Goal: Information Seeking & Learning: Find specific fact

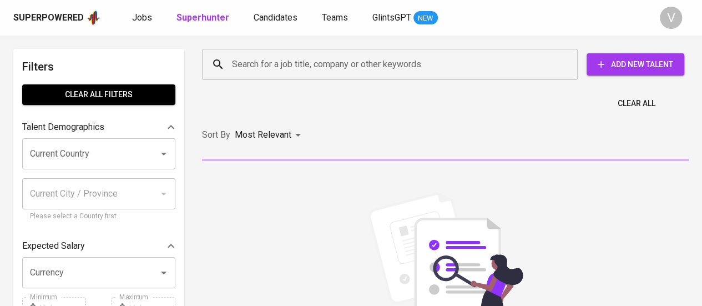
click at [261, 73] on input "Search for a job title, company or other keywords" at bounding box center [392, 64] width 327 height 21
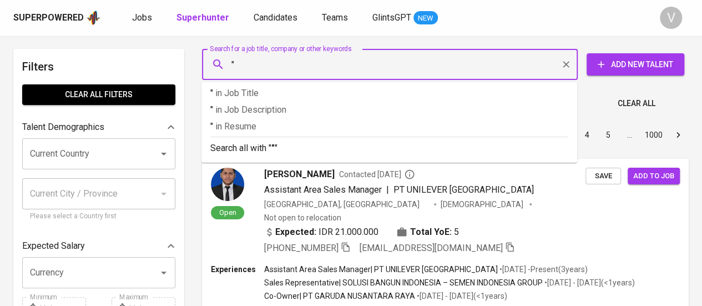
paste input "Menara [PERSON_NAME][DEMOGRAPHIC_DATA]"
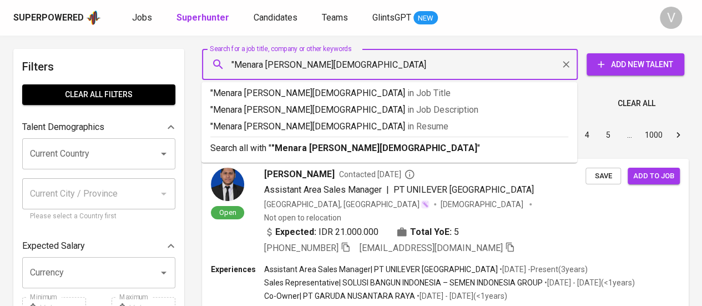
type input ""Menara Tegar [DEMOGRAPHIC_DATA]""
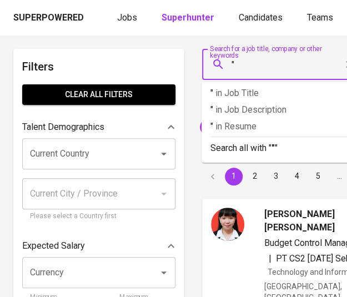
paste input "PT BERKAH KUARSA MAKMUR"
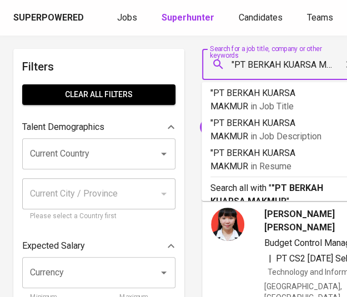
scroll to position [0, 22]
click at [256, 67] on input ""PT BERKAH KUARSA MAKMUR" at bounding box center [284, 64] width 110 height 21
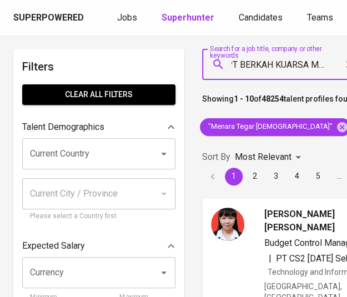
scroll to position [0, 0]
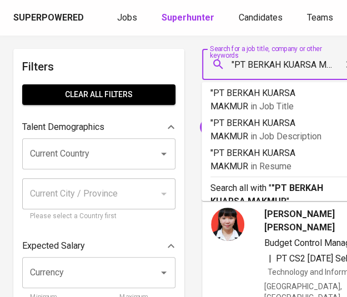
click at [251, 60] on input ""PT BERKAH KUARSA MAKMUR" at bounding box center [284, 64] width 110 height 21
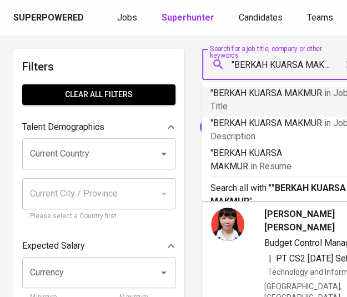
scroll to position [0, 9]
click at [333, 63] on input ""BERKAH KUARSA MAKMUR" at bounding box center [284, 64] width 110 height 21
type input ""BERKAH KUARSA MAKMUR""
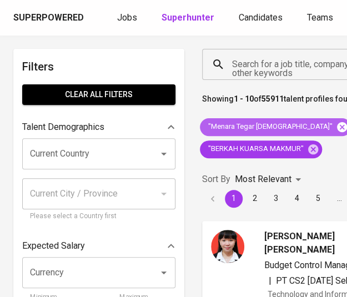
click at [336, 128] on icon at bounding box center [342, 127] width 12 height 12
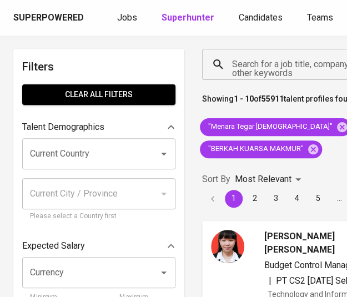
click at [314, 162] on div "Sort By Most Relevant MOST_RELEVANT 1 2 3 4 5 … 1000" at bounding box center [336, 188] width 283 height 52
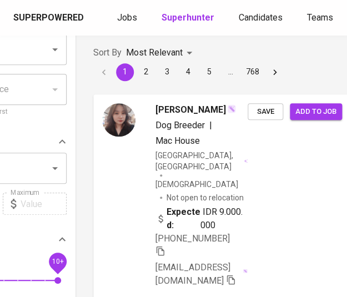
scroll to position [0, 109]
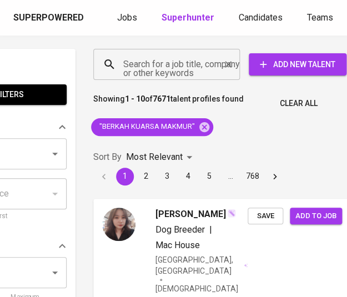
click at [185, 75] on div "Search for a job title, company or other keywords" at bounding box center [166, 64] width 146 height 31
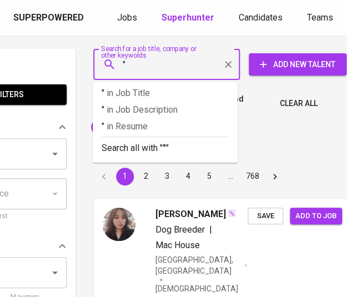
paste input "John Crane Indonesia"
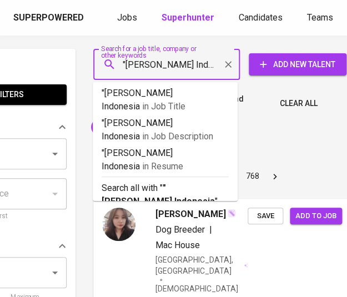
type input ""John Crane Indonesia""
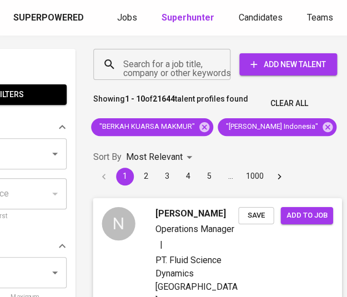
scroll to position [0, 108]
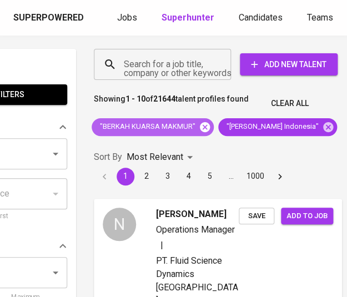
click at [200, 125] on icon at bounding box center [205, 126] width 10 height 10
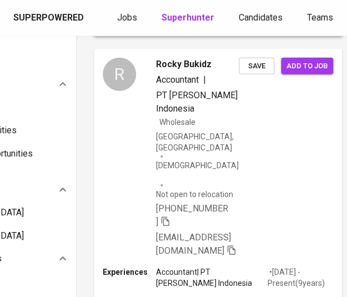
scroll to position [665, 108]
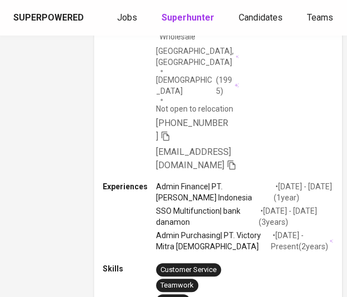
scroll to position [694, 108]
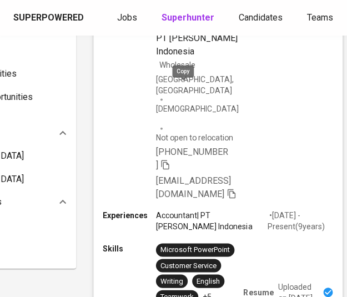
click at [169, 160] on icon "button" at bounding box center [165, 164] width 8 height 9
click at [170, 160] on icon "button" at bounding box center [165, 165] width 10 height 10
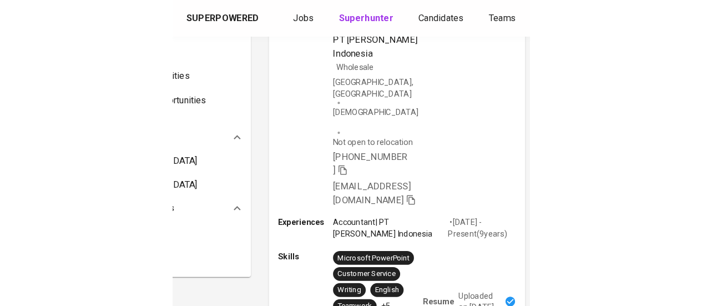
scroll to position [312, 0]
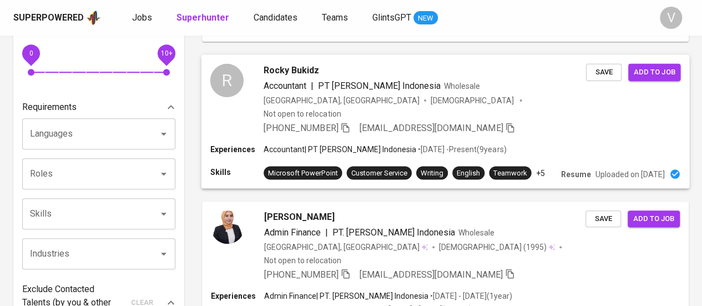
click at [448, 90] on span "Wholesale" at bounding box center [462, 85] width 36 height 9
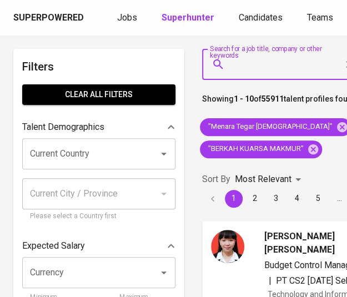
click at [298, 67] on input "Search for a job title, company or other keywords" at bounding box center [284, 64] width 110 height 21
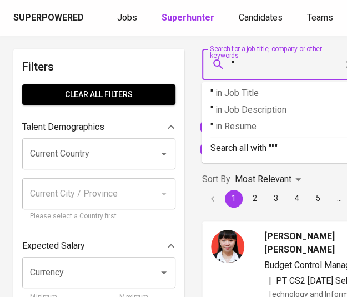
paste input "PT Bahana Andalan Pasti"
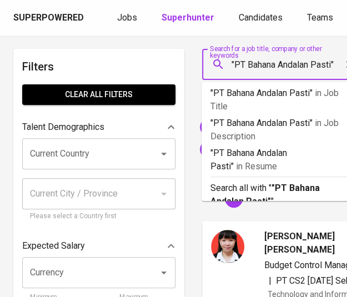
scroll to position [0, 2]
click at [247, 65] on input ""PT Bahana Andalan Pasti"" at bounding box center [284, 64] width 110 height 21
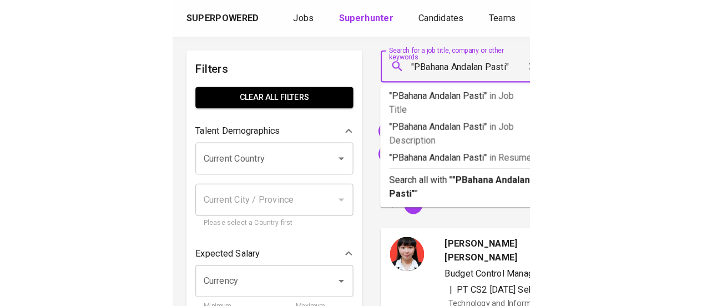
scroll to position [0, 0]
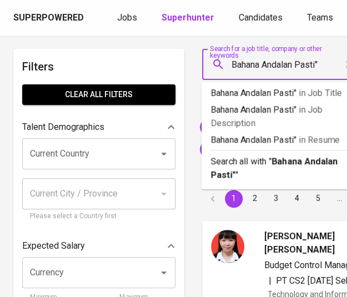
type input ""Bahana Andalan Pasti""
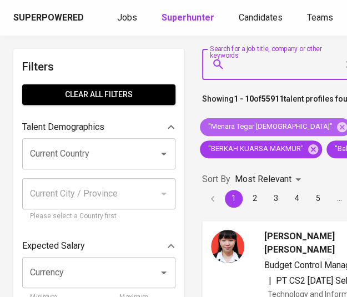
click at [336, 125] on icon at bounding box center [342, 127] width 12 height 12
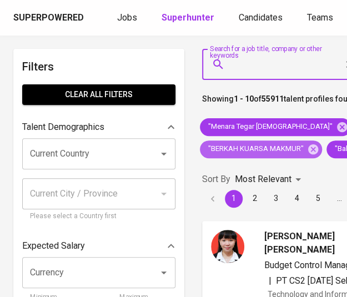
click at [293, 144] on span ""BERKAH KUARSA MAKMUR"" at bounding box center [255, 149] width 110 height 11
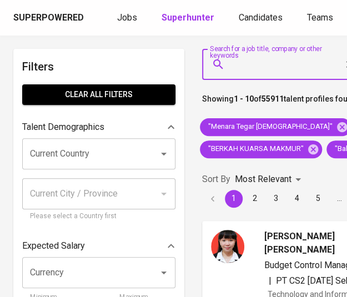
click at [321, 166] on div "Sort By Most Relevant MOST_RELEVANT 1 2 3 4 5 … 1000" at bounding box center [336, 188] width 283 height 52
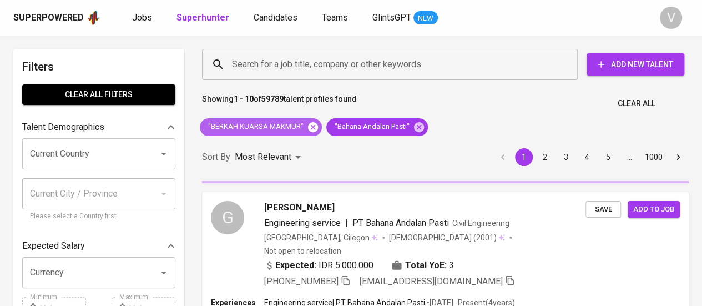
click at [308, 126] on icon at bounding box center [313, 126] width 10 height 10
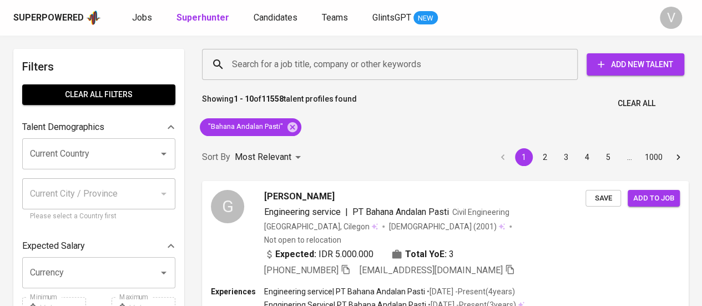
click at [337, 140] on div "Sort By Most Relevant MOST_RELEVANT 1 2 3 4 5 … 1000" at bounding box center [445, 157] width 500 height 34
click at [346, 145] on div "Sort By Most Relevant MOST_RELEVANT 1 2 3 4 5 … 390" at bounding box center [445, 157] width 500 height 34
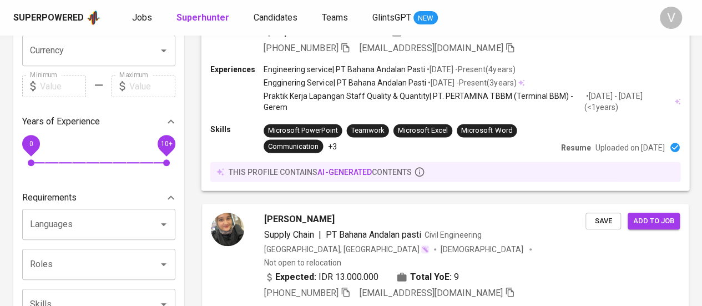
scroll to position [277, 0]
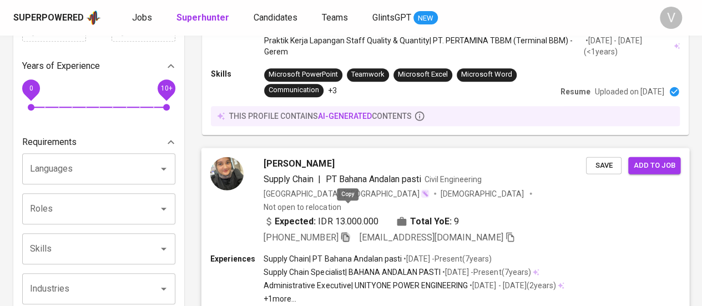
click at [346, 232] on icon "button" at bounding box center [345, 236] width 8 height 9
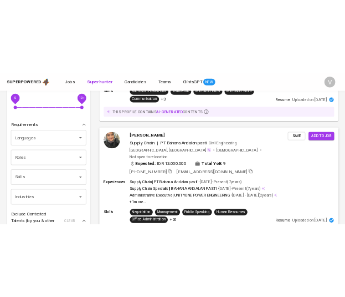
scroll to position [333, 0]
